Goal: Navigation & Orientation: Find specific page/section

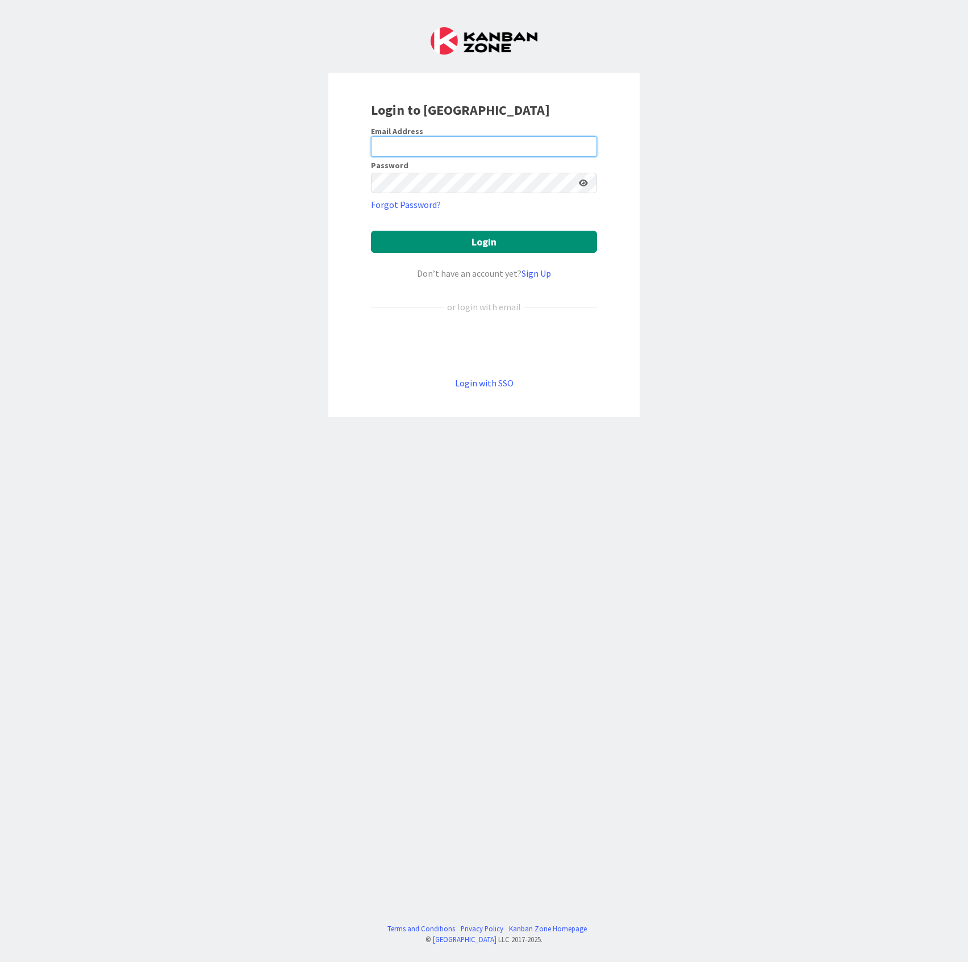
click at [444, 153] on input "email" at bounding box center [484, 146] width 226 height 20
type input "[EMAIL_ADDRESS][DOMAIN_NAME]"
click at [371, 231] on button "Login" at bounding box center [484, 242] width 226 height 22
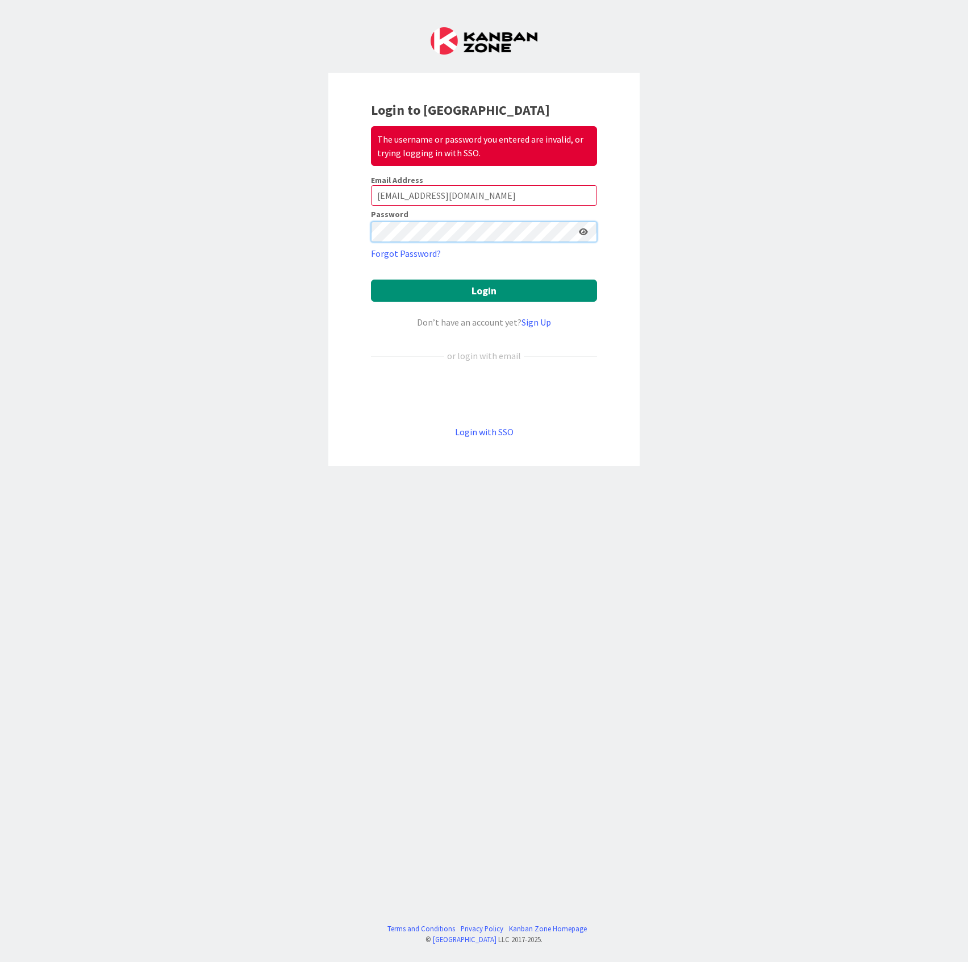
click at [371, 280] on button "Login" at bounding box center [484, 291] width 226 height 22
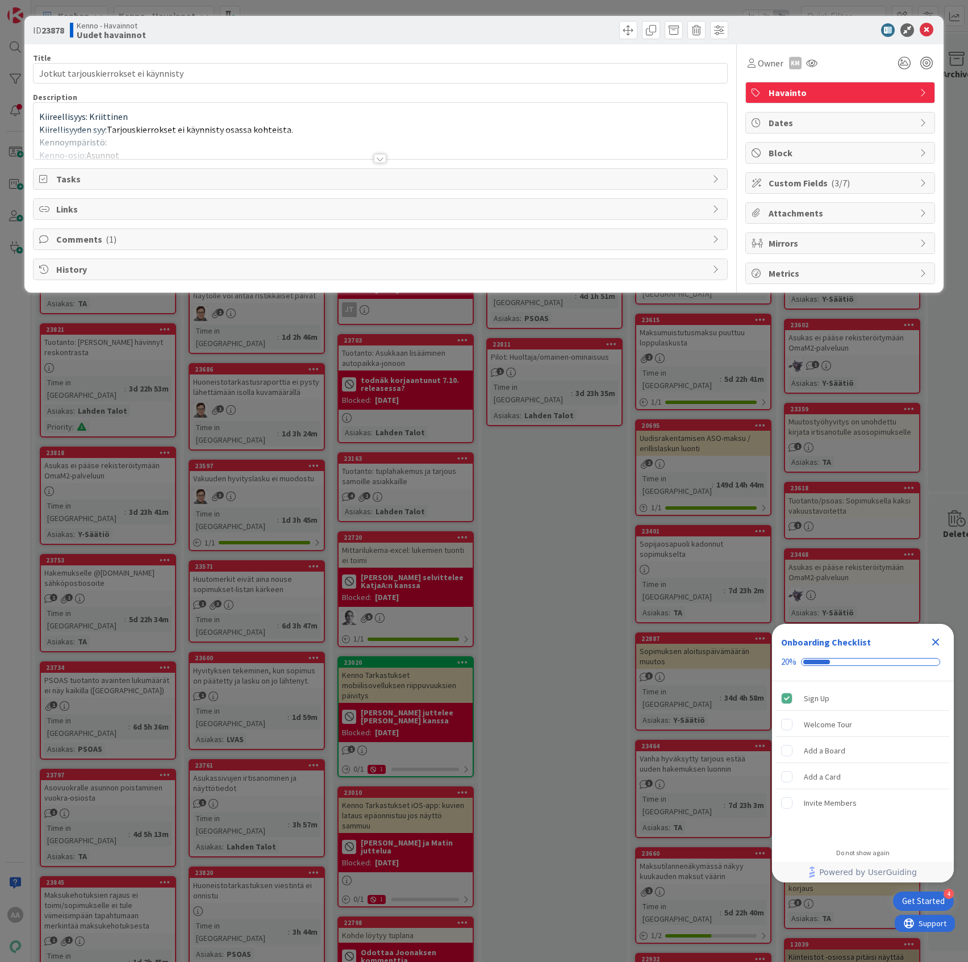
click at [381, 158] on div at bounding box center [380, 158] width 12 height 9
